Goal: Find specific page/section: Find specific page/section

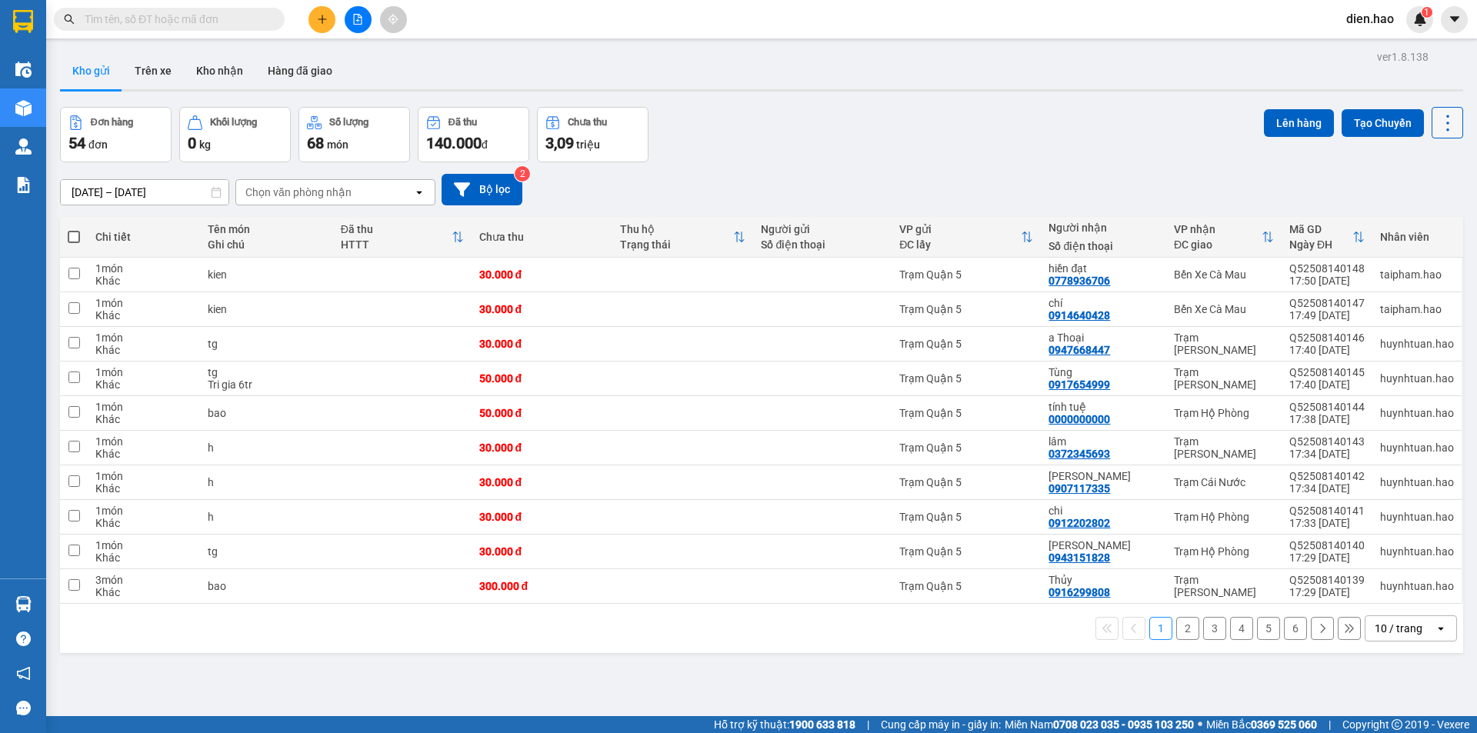
click at [1434, 134] on button at bounding box center [1448, 123] width 32 height 32
click at [1419, 216] on span "Làm mới" at bounding box center [1415, 219] width 42 height 15
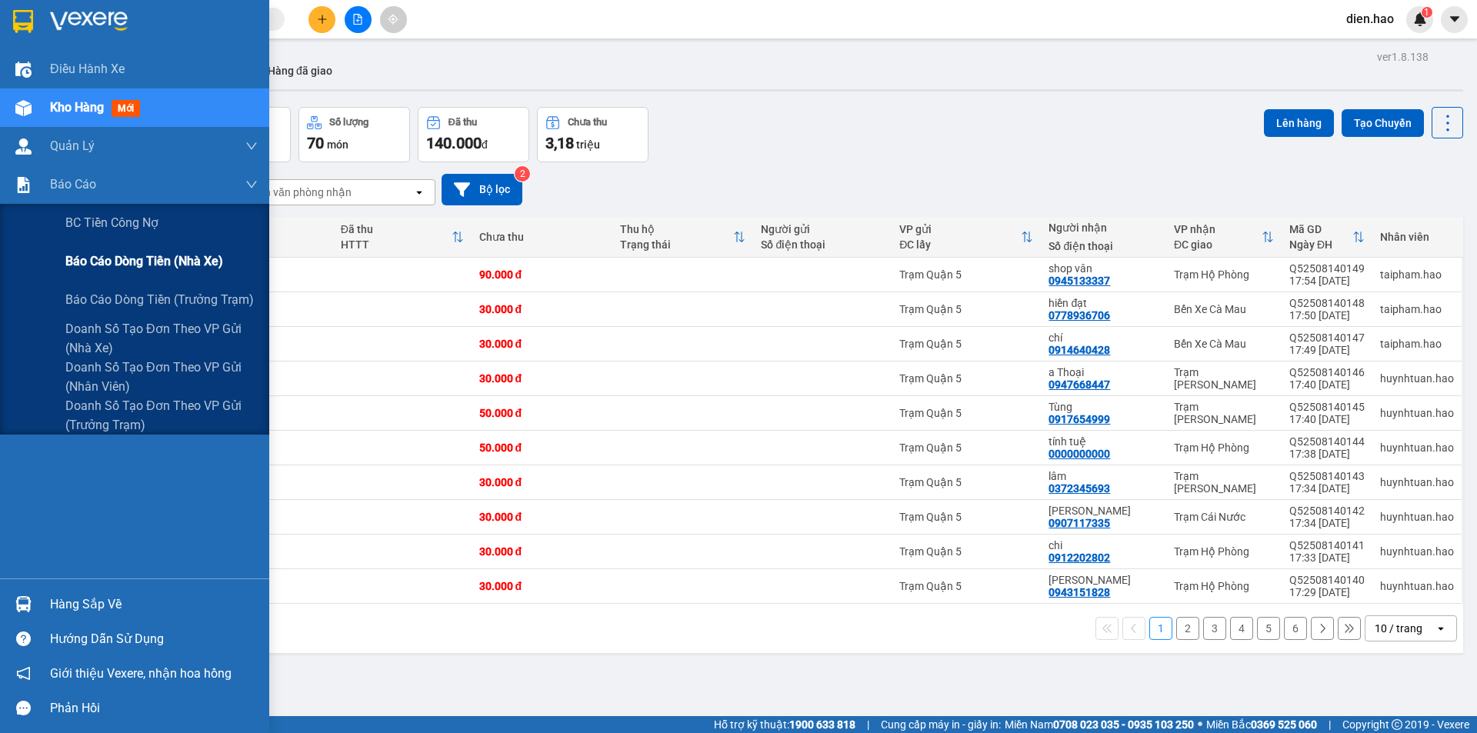
click at [162, 268] on span "Báo cáo dòng tiền (nhà xe)" at bounding box center [144, 261] width 158 height 19
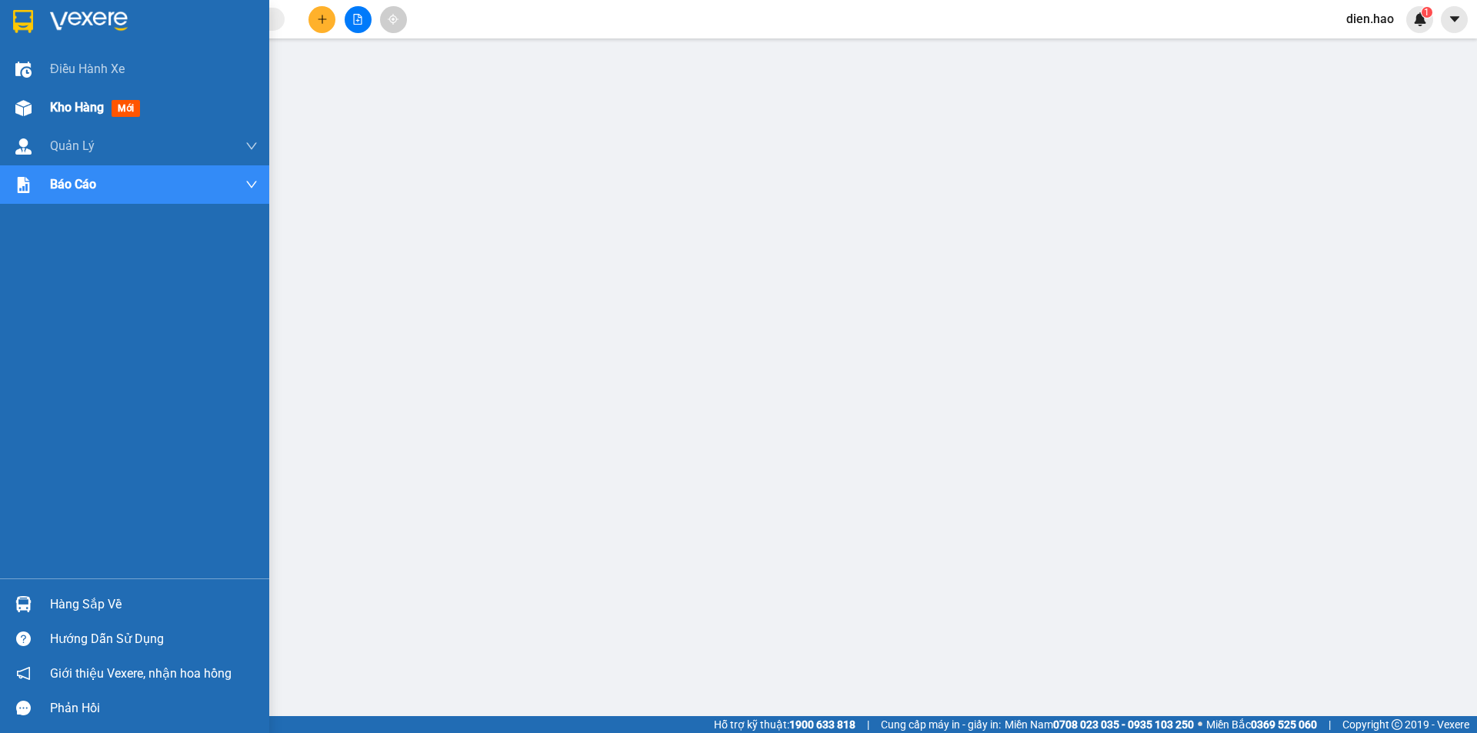
click at [65, 103] on span "Kho hàng" at bounding box center [77, 107] width 54 height 15
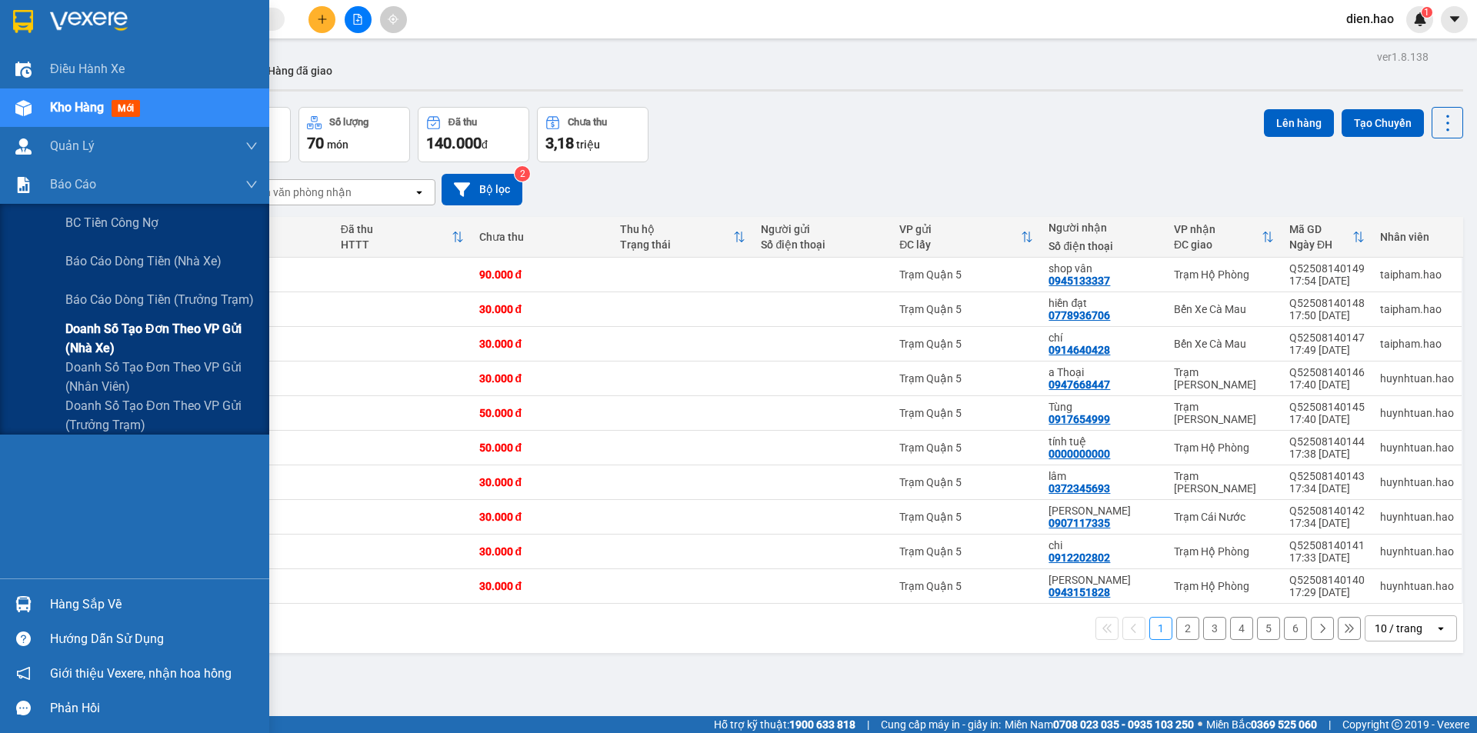
click at [179, 329] on span "Doanh số tạo đơn theo VP gửi (nhà xe)" at bounding box center [161, 338] width 192 height 38
